Goal: Find contact information: Find contact information

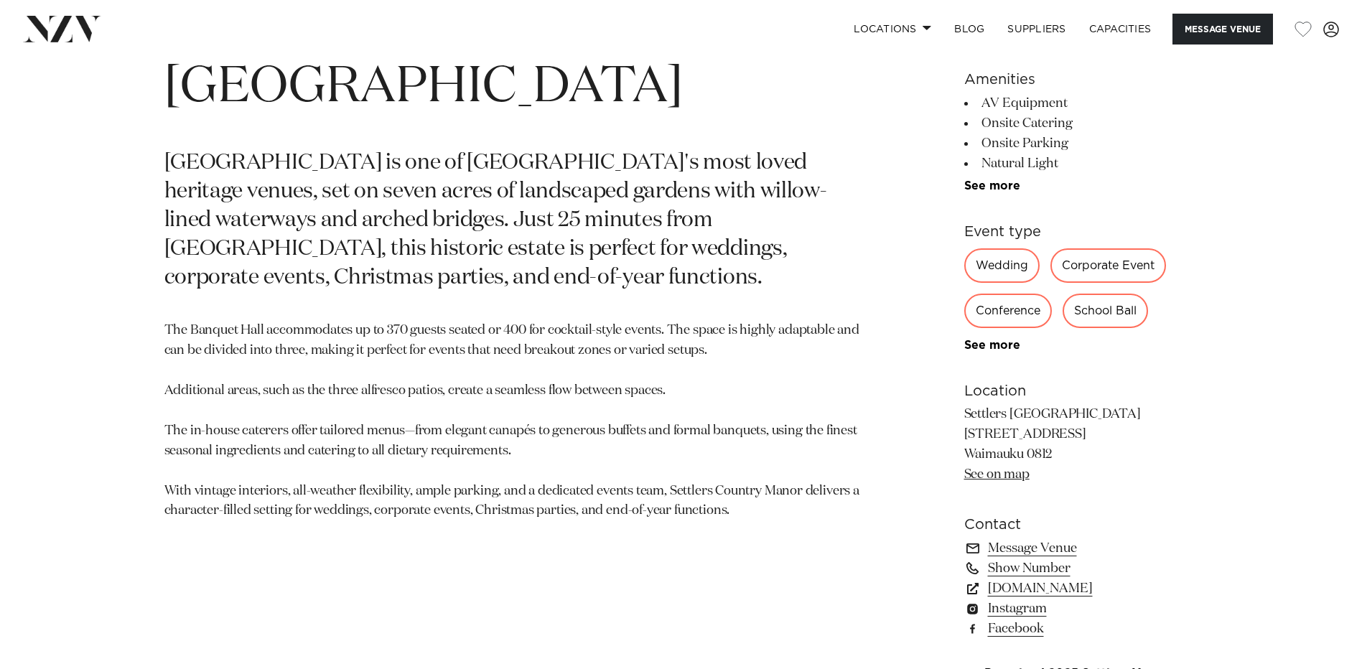
scroll to position [790, 0]
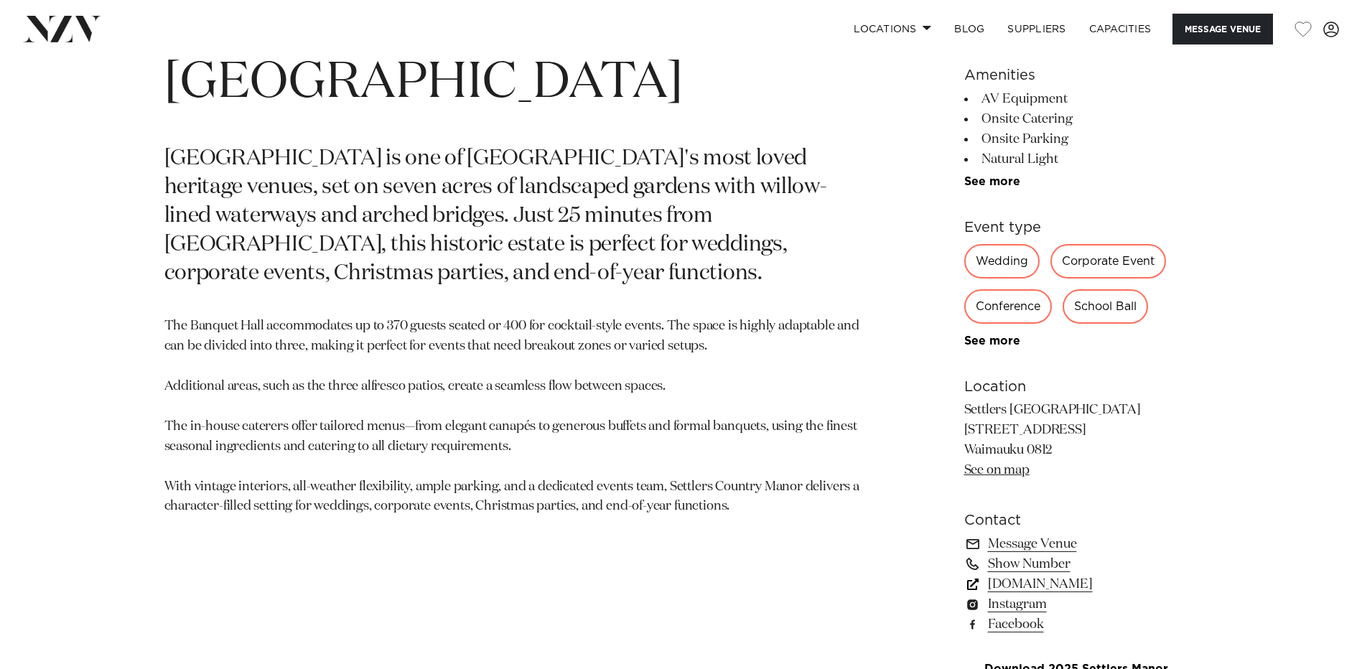
click at [1085, 586] on link "[DOMAIN_NAME]" at bounding box center [1081, 584] width 234 height 20
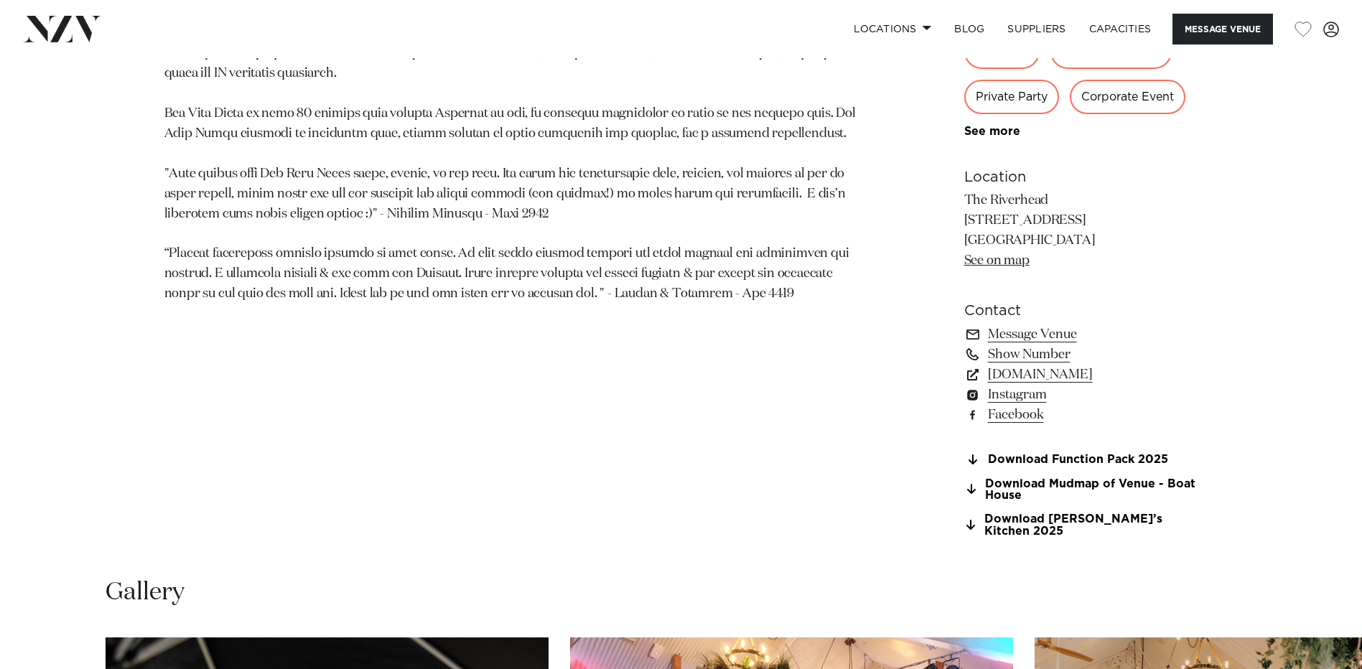
scroll to position [1005, 0]
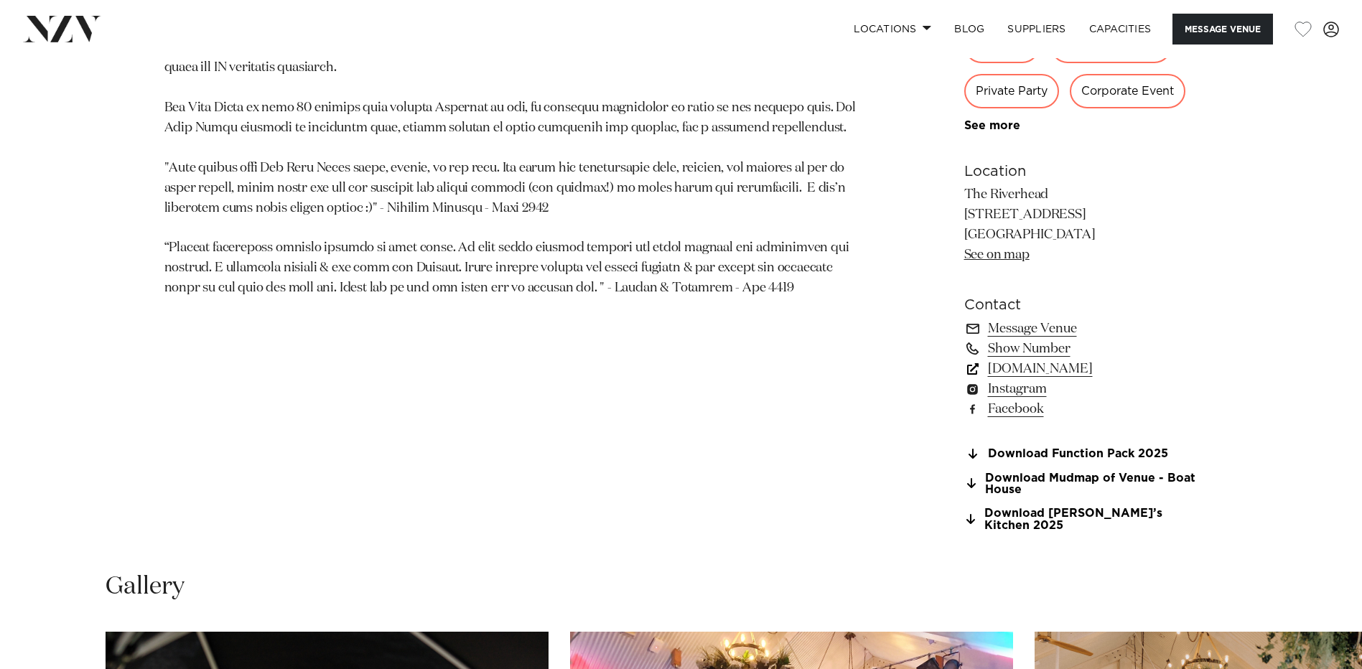
click at [1118, 369] on link "www.theriverhead.co.nz" at bounding box center [1081, 369] width 234 height 20
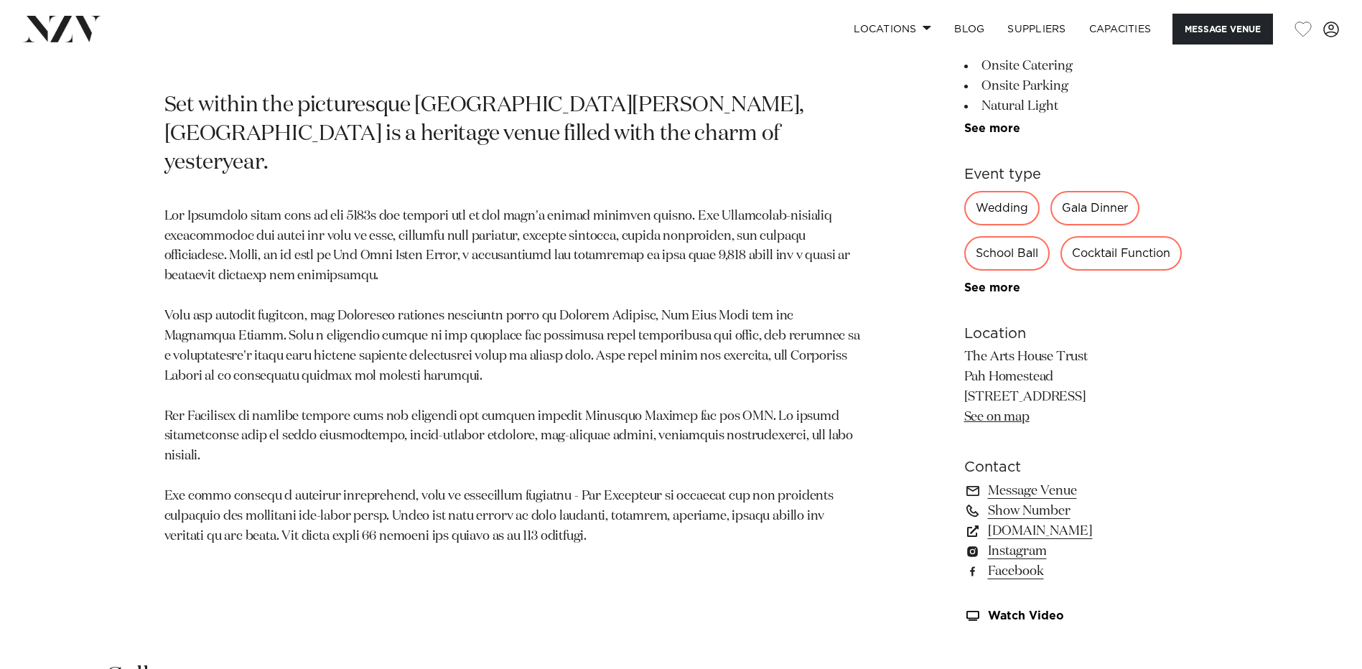
scroll to position [861, 0]
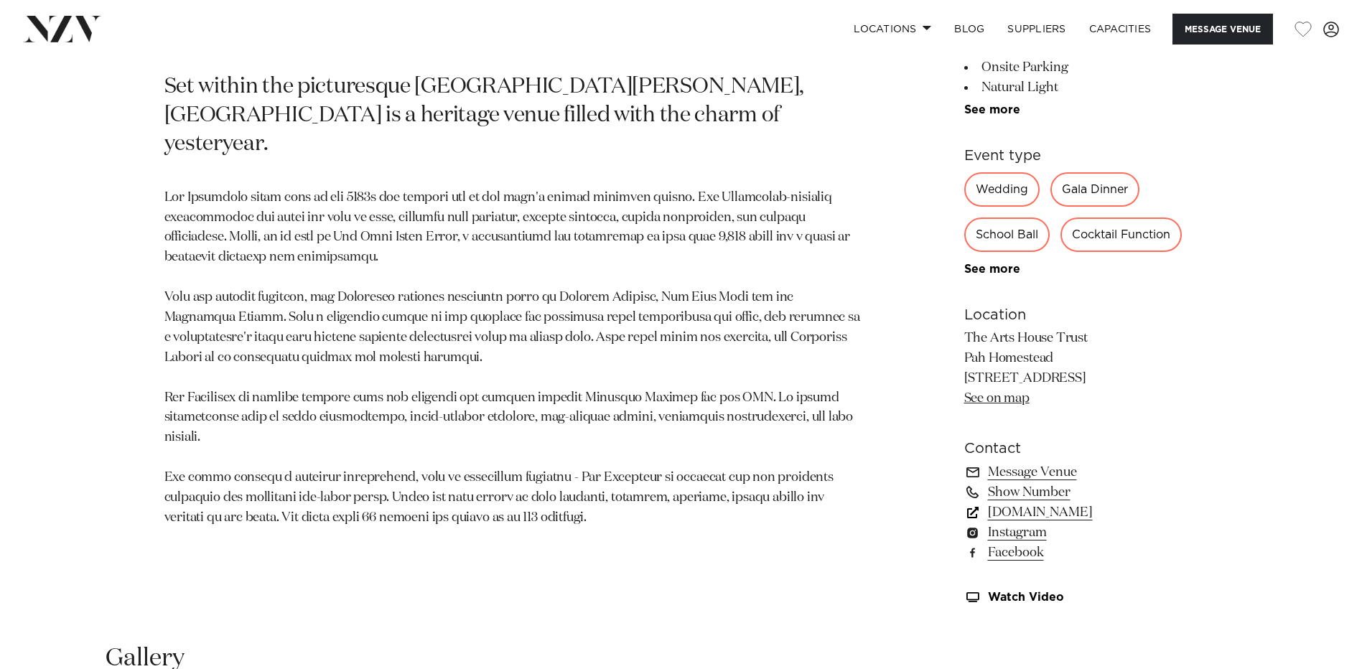
click at [1102, 512] on link "www.artshousetrust.co.nz" at bounding box center [1081, 513] width 234 height 20
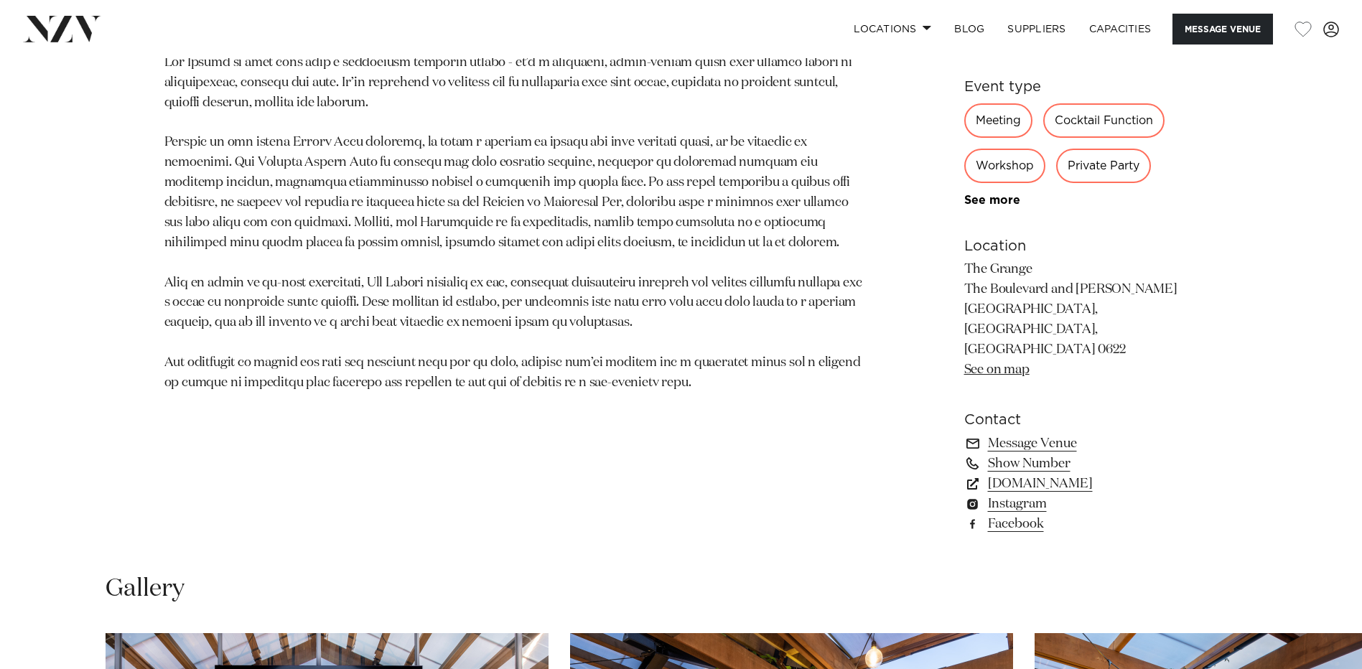
scroll to position [933, 0]
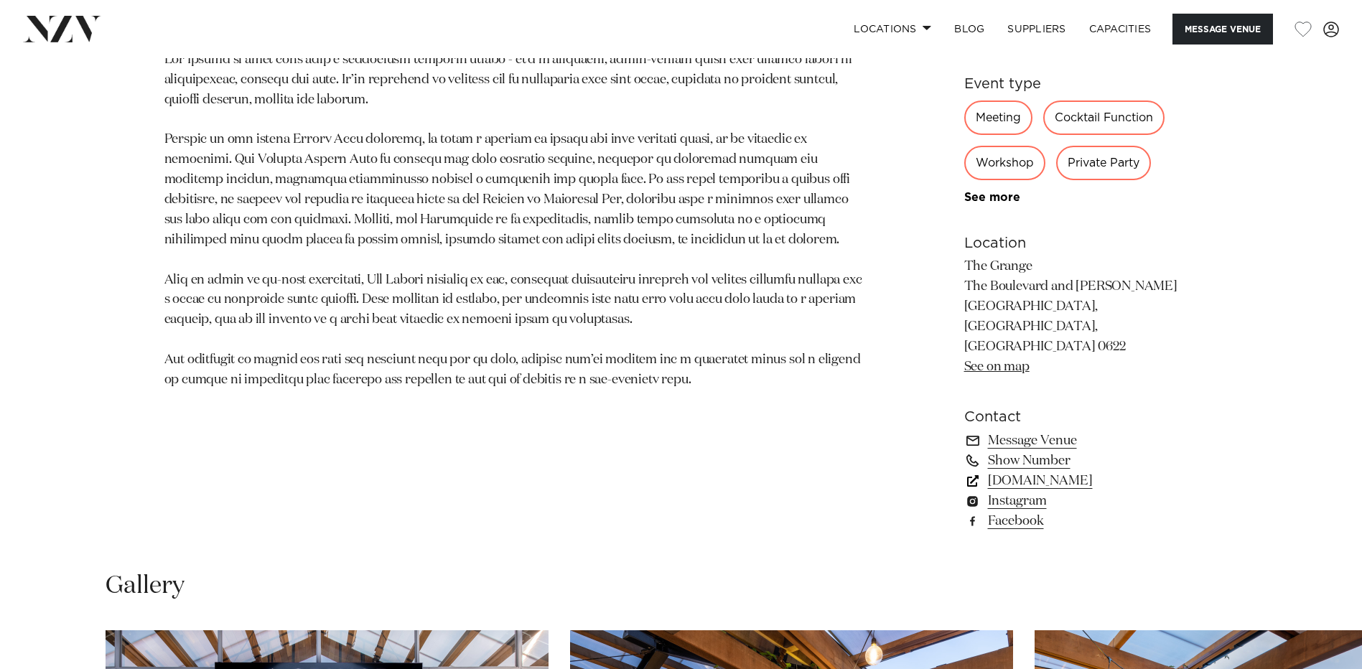
click at [1034, 471] on link "thegrangetakapuna.co.nz" at bounding box center [1081, 481] width 234 height 20
